Goal: Information Seeking & Learning: Learn about a topic

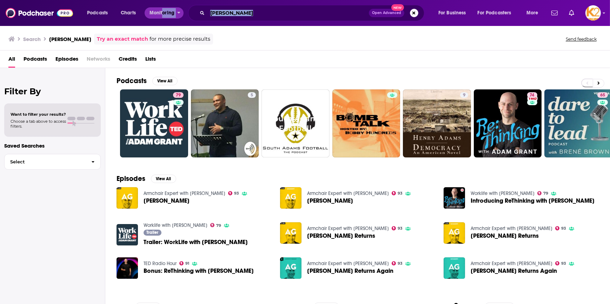
drag, startPoint x: 184, startPoint y: 8, endPoint x: 163, endPoint y: 10, distance: 21.2
click at [163, 10] on div "Podcasts Charts Monitoring [PERSON_NAME] Open Advanced New For Business For Pod…" at bounding box center [313, 13] width 463 height 16
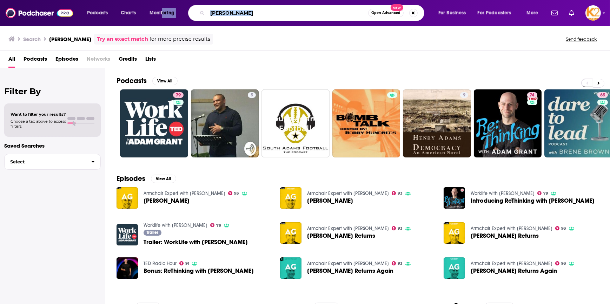
click at [294, 15] on input "[PERSON_NAME]" at bounding box center [287, 12] width 161 height 11
drag, startPoint x: 280, startPoint y: 16, endPoint x: 210, endPoint y: 13, distance: 69.9
click at [210, 13] on input "[PERSON_NAME]" at bounding box center [287, 12] width 161 height 11
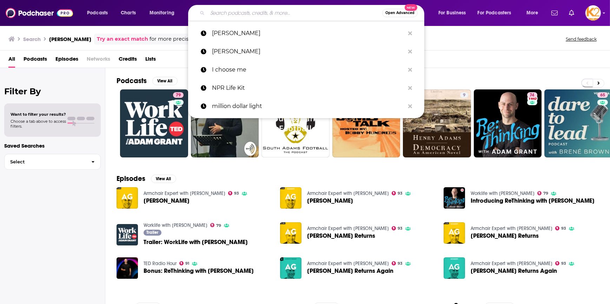
paste input "The Overcoming Adversity Show"
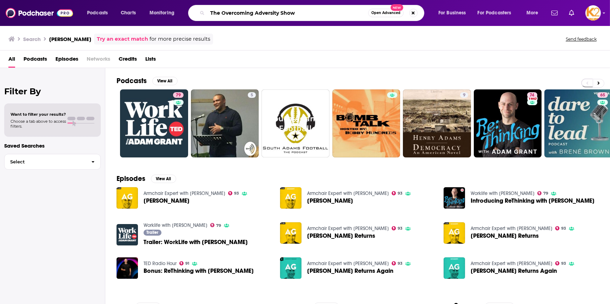
type input "The Overcoming Adversity Show"
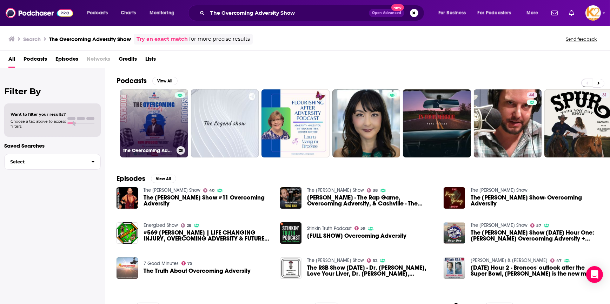
click at [130, 123] on link "The Overcoming Adversity Show" at bounding box center [154, 123] width 68 height 68
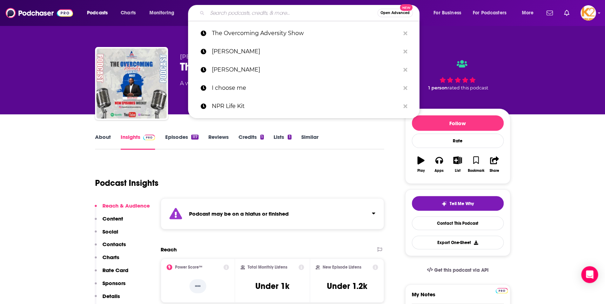
click at [251, 13] on input "Search podcasts, credits, & more..." at bounding box center [292, 12] width 170 height 11
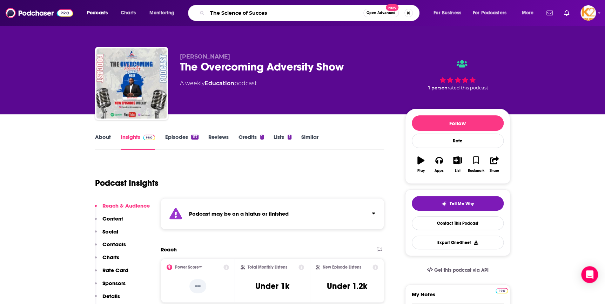
type input "The Science of Success"
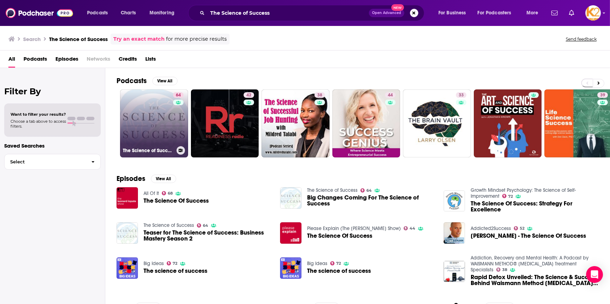
click at [170, 119] on link "64 The Science of Success" at bounding box center [154, 123] width 68 height 68
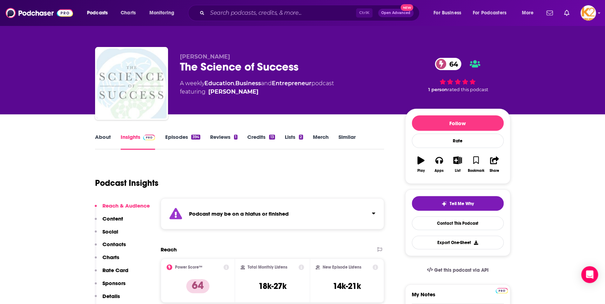
click at [105, 137] on link "About" at bounding box center [103, 142] width 16 height 16
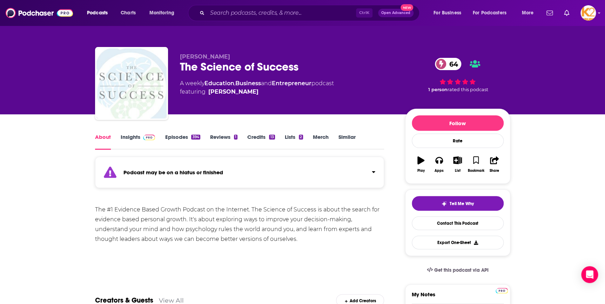
click at [129, 137] on link "Insights" at bounding box center [138, 142] width 35 height 16
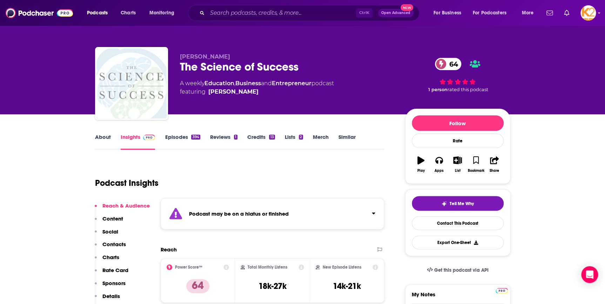
click at [115, 242] on p "Contacts" at bounding box center [114, 244] width 24 height 7
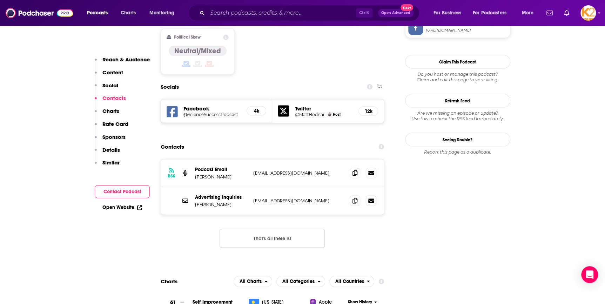
scroll to position [623, 0]
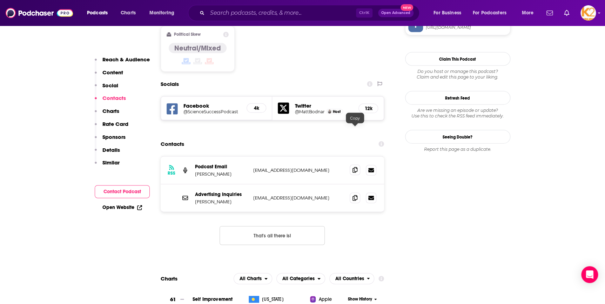
click at [353, 167] on icon at bounding box center [355, 170] width 5 height 6
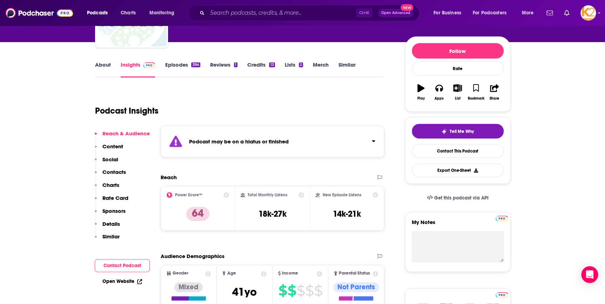
scroll to position [0, 0]
